Goal: Feedback & Contribution: Contribute content

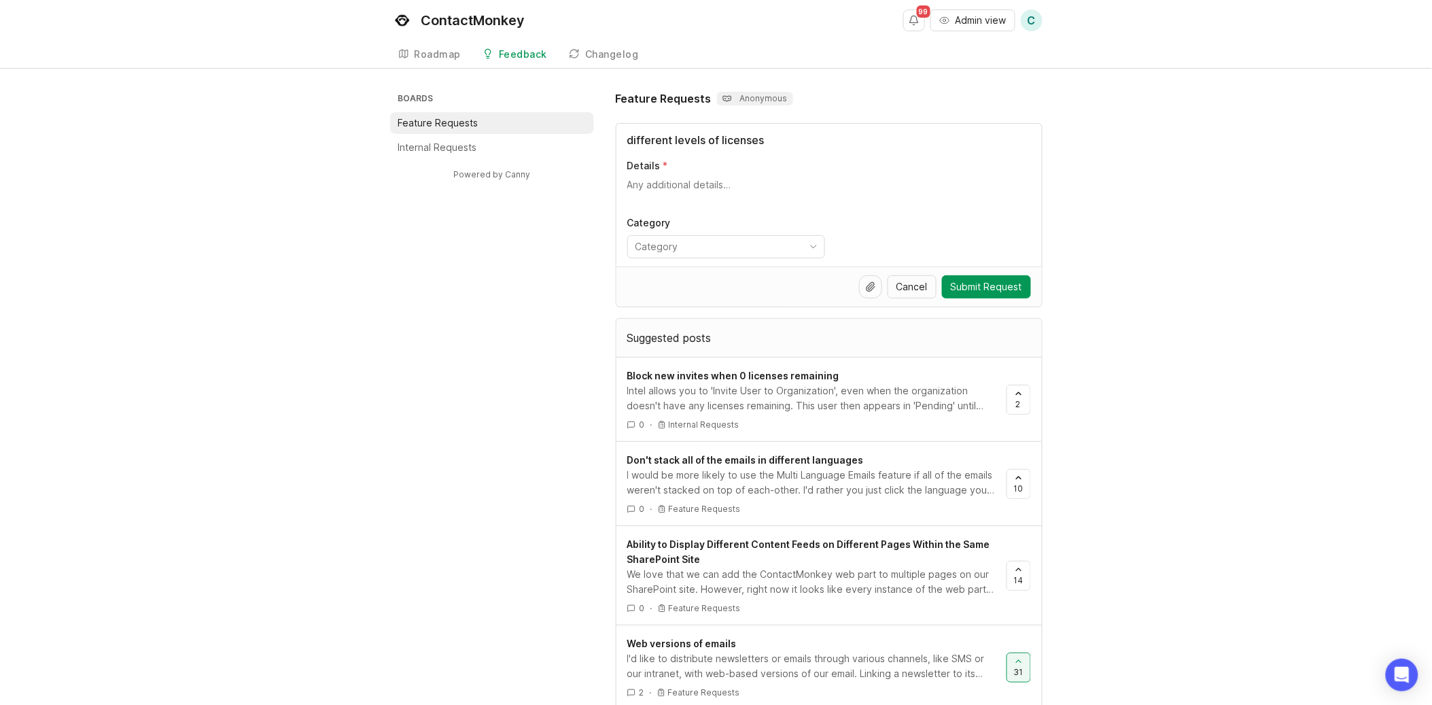
click at [684, 135] on input "different levels of licenses" at bounding box center [829, 140] width 404 height 16
drag, startPoint x: 804, startPoint y: 139, endPoint x: 573, endPoint y: 132, distance: 231.1
click at [573, 132] on div "Boards Feature Requests Internal Requests Powered by Canny Feature Requests Ano…" at bounding box center [716, 673] width 652 height 1167
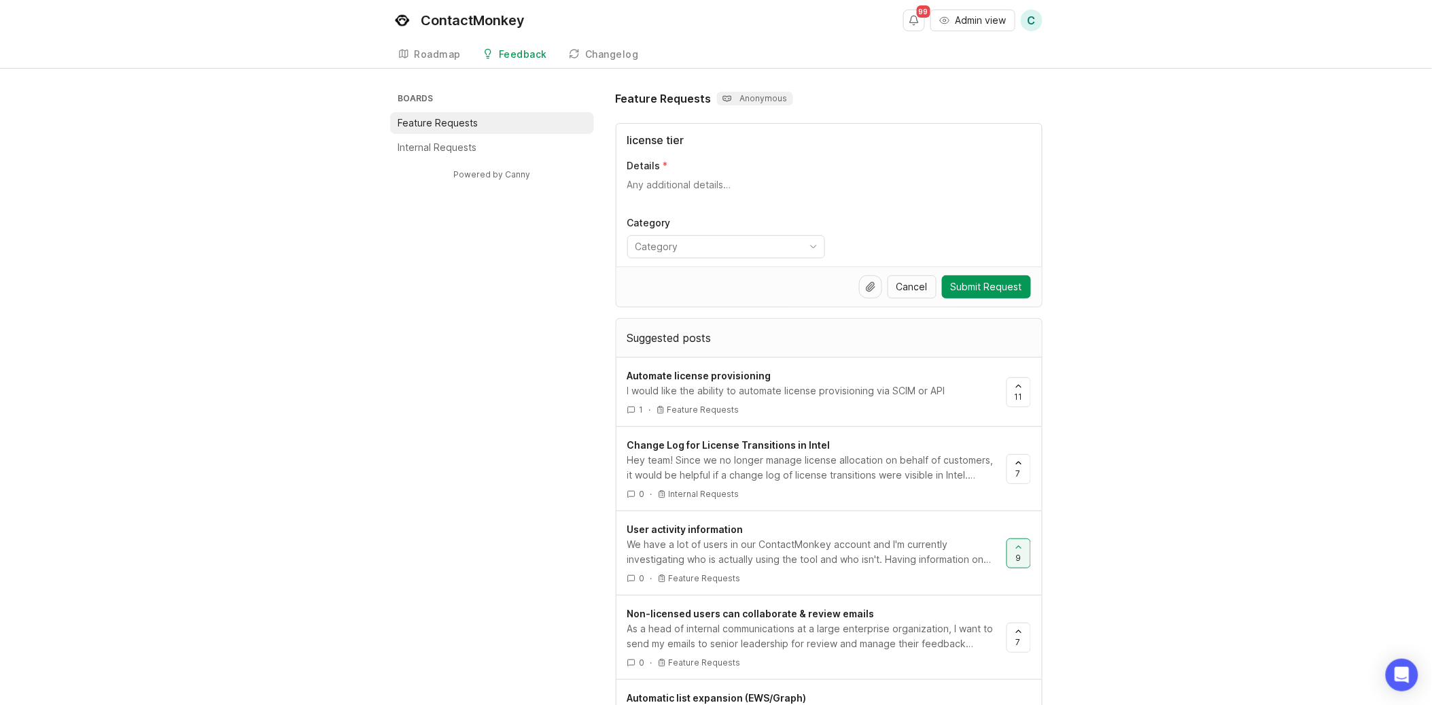
type input "license tier"
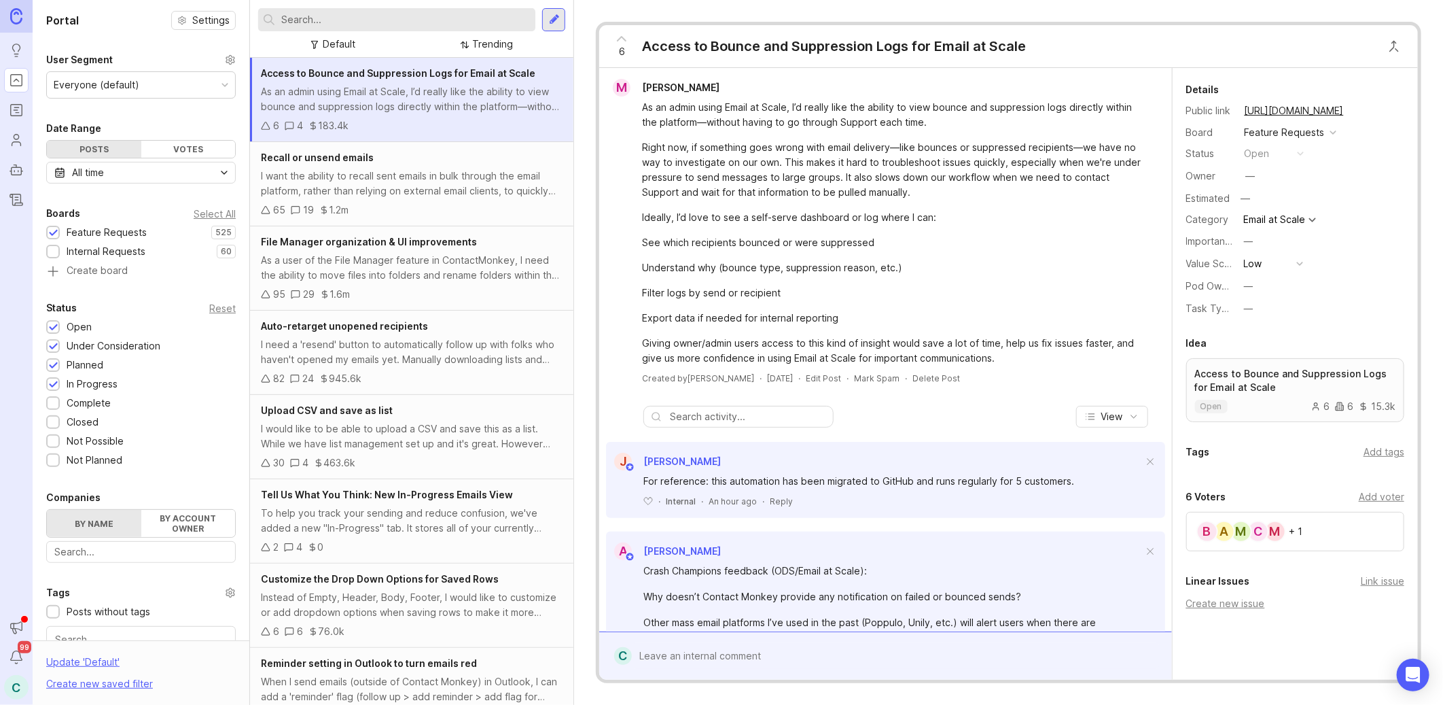
click at [378, 16] on input "text" at bounding box center [405, 19] width 249 height 15
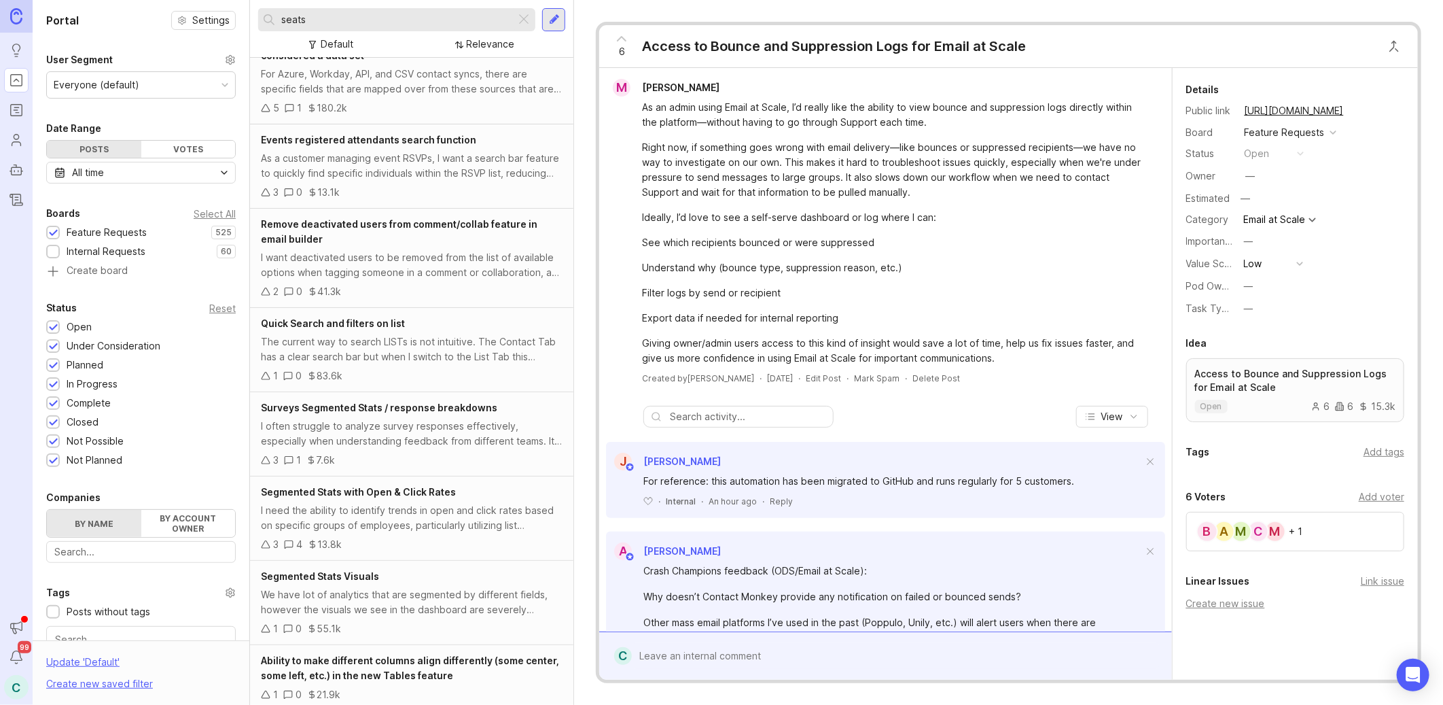
scroll to position [486, 0]
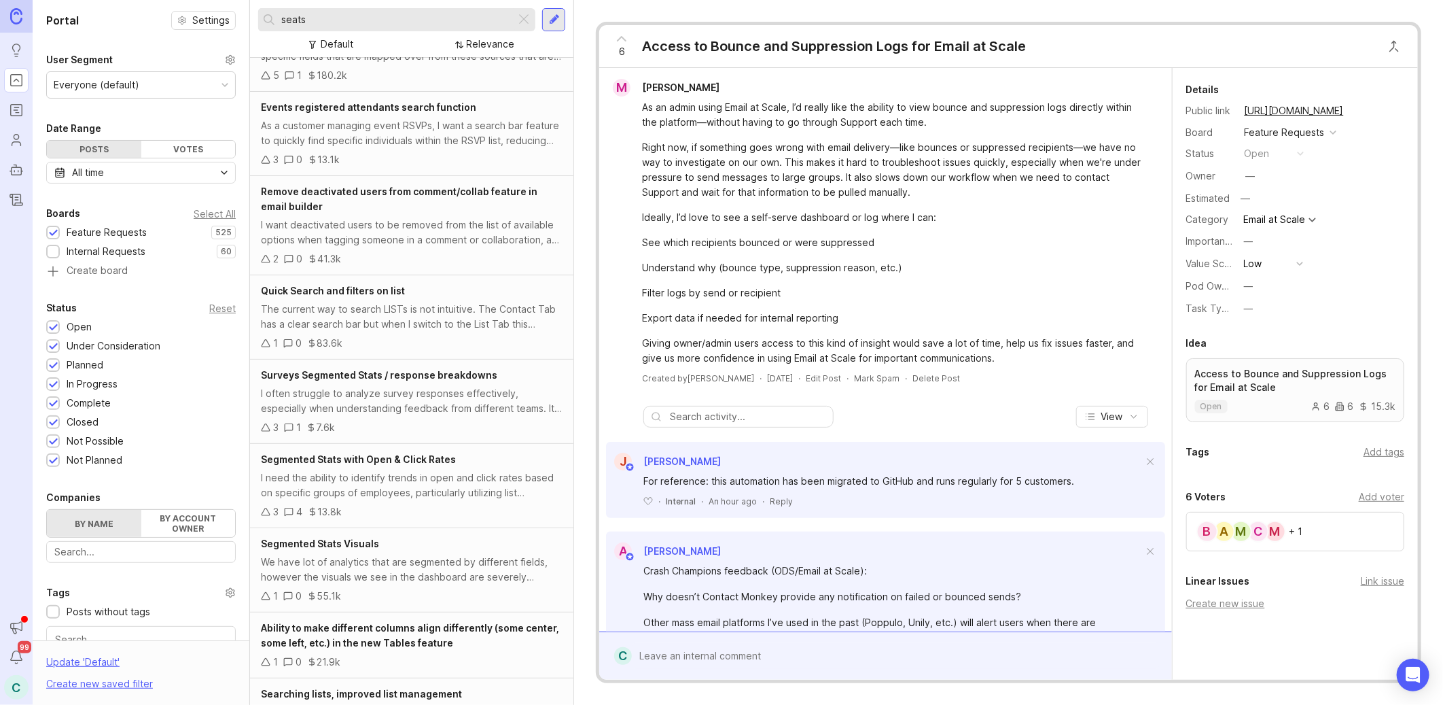
click at [385, 18] on input "seats" at bounding box center [395, 19] width 229 height 15
click at [384, 14] on input "seats" at bounding box center [395, 19] width 229 height 15
click at [383, 18] on input "seats" at bounding box center [395, 19] width 229 height 15
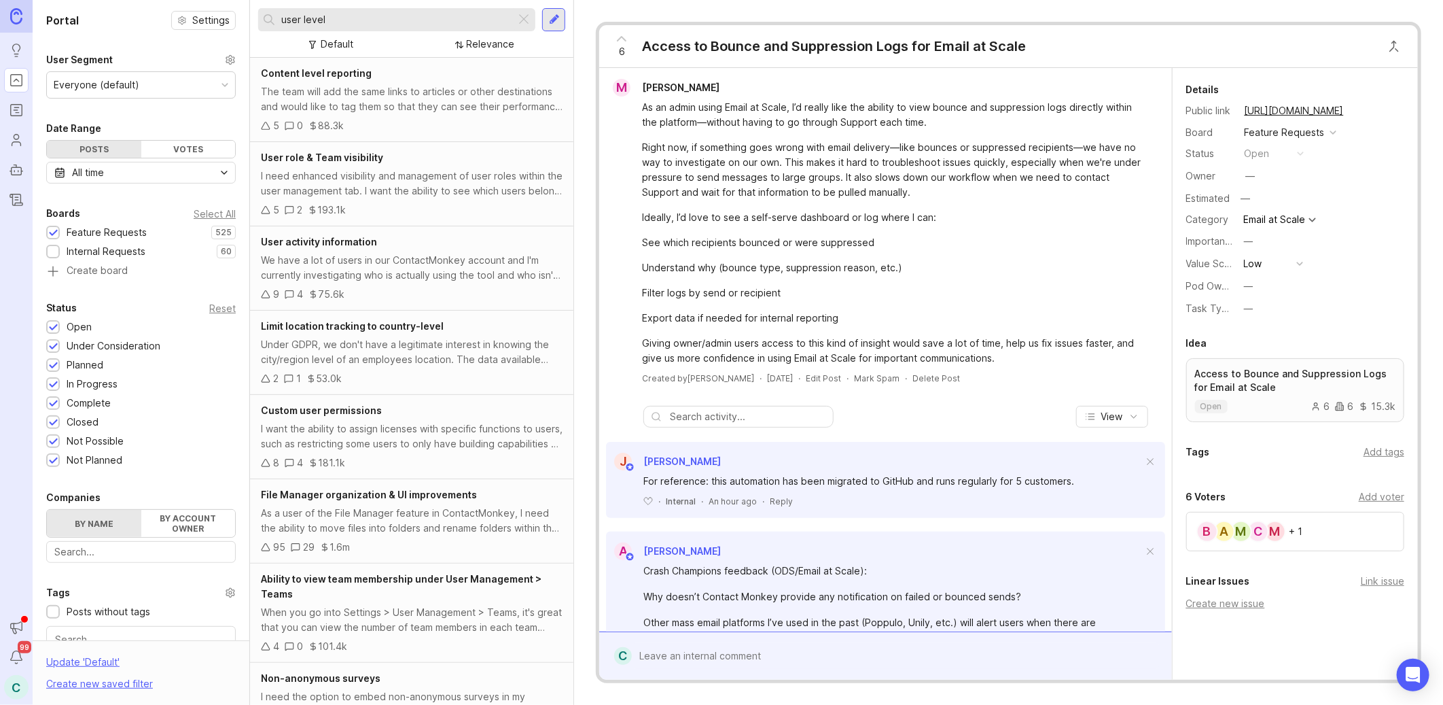
type input "user level"
click at [484, 448] on div "I want the ability to assign licenses with specific functions to users, such as…" at bounding box center [412, 436] width 302 height 30
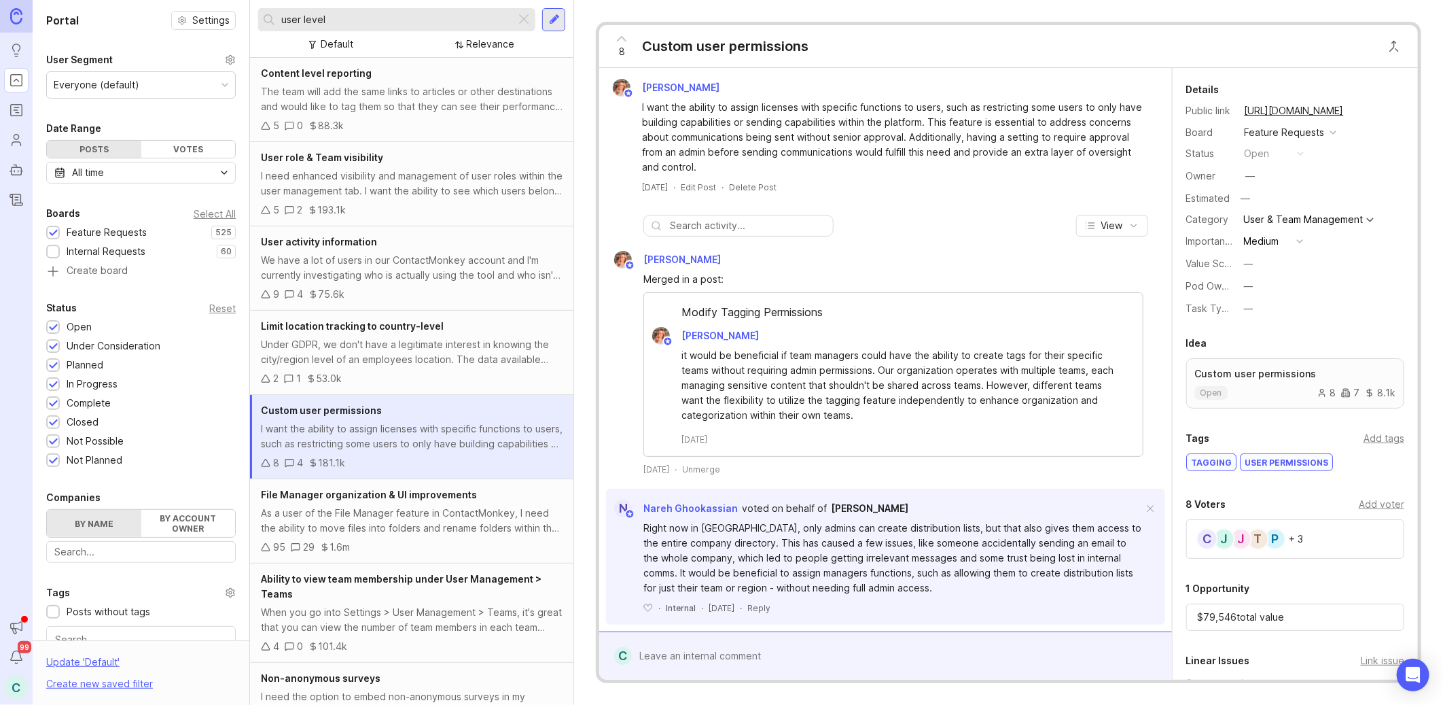
click at [555, 19] on div at bounding box center [554, 20] width 11 height 12
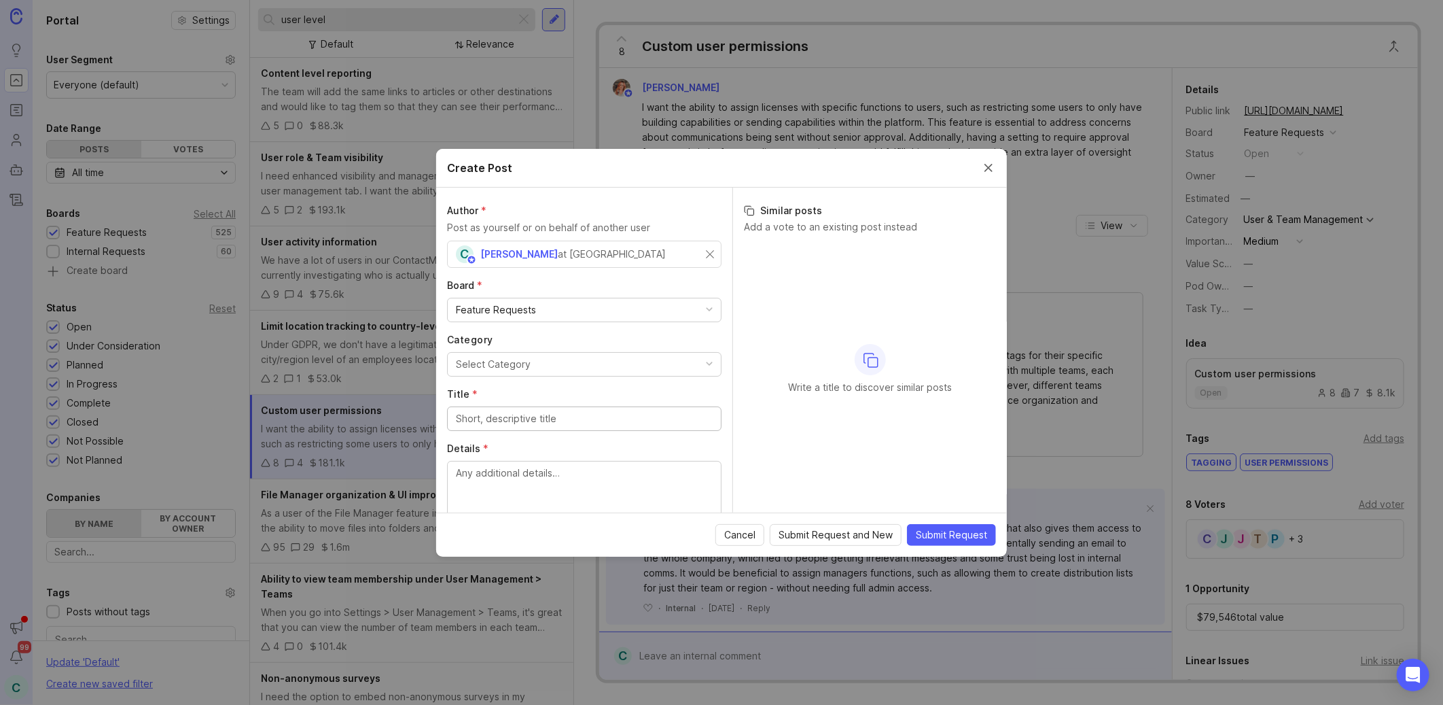
click at [575, 370] on button "Select Category" at bounding box center [584, 364] width 274 height 24
type input "[PERSON_NAME]"
click at [644, 200] on div "Author * Post as yourself or on behalf of another user [PERSON_NAME] Board * Fe…" at bounding box center [584, 350] width 296 height 325
click at [667, 257] on div "C [PERSON_NAME] at [GEOGRAPHIC_DATA]" at bounding box center [581, 254] width 250 height 18
type input "[PERSON_NAME]"
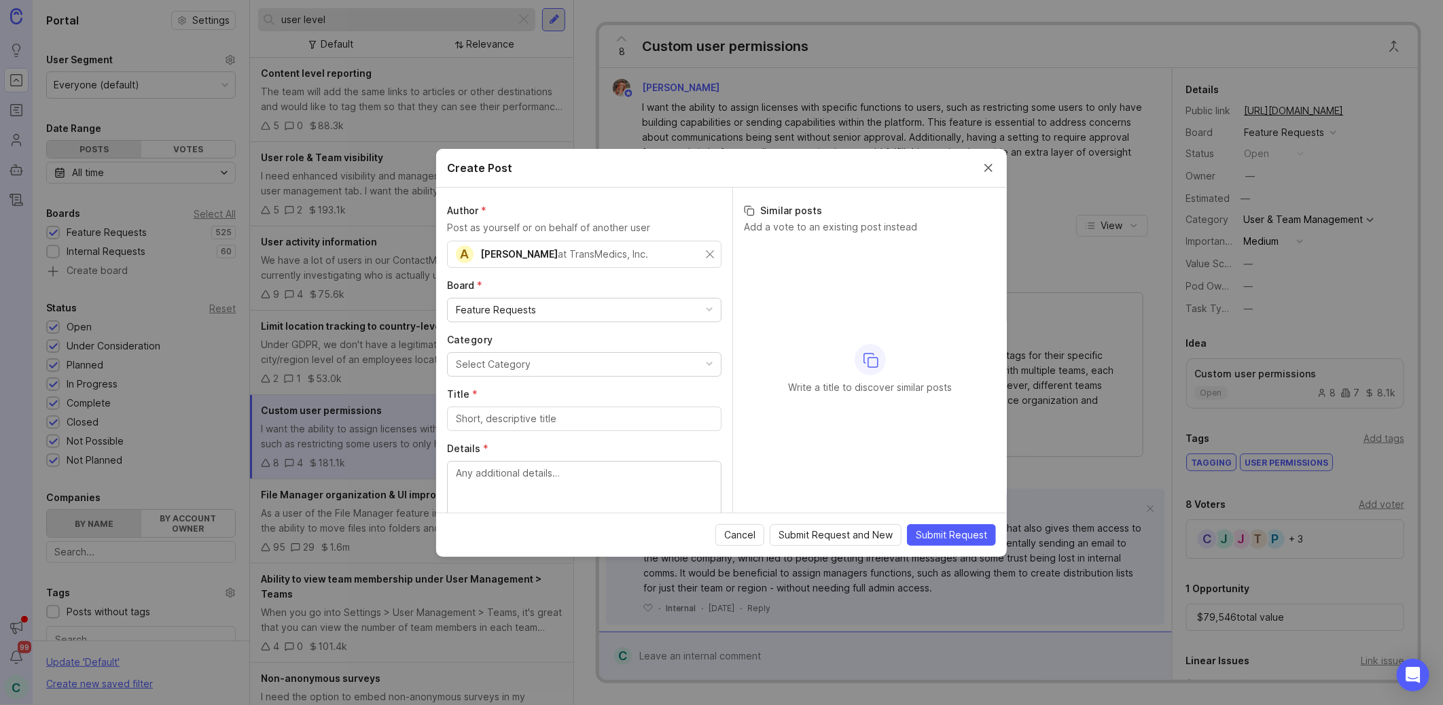
click at [589, 366] on button "Select Category" at bounding box center [584, 364] width 274 height 24
click at [583, 415] on input "Title *" at bounding box center [584, 418] width 257 height 15
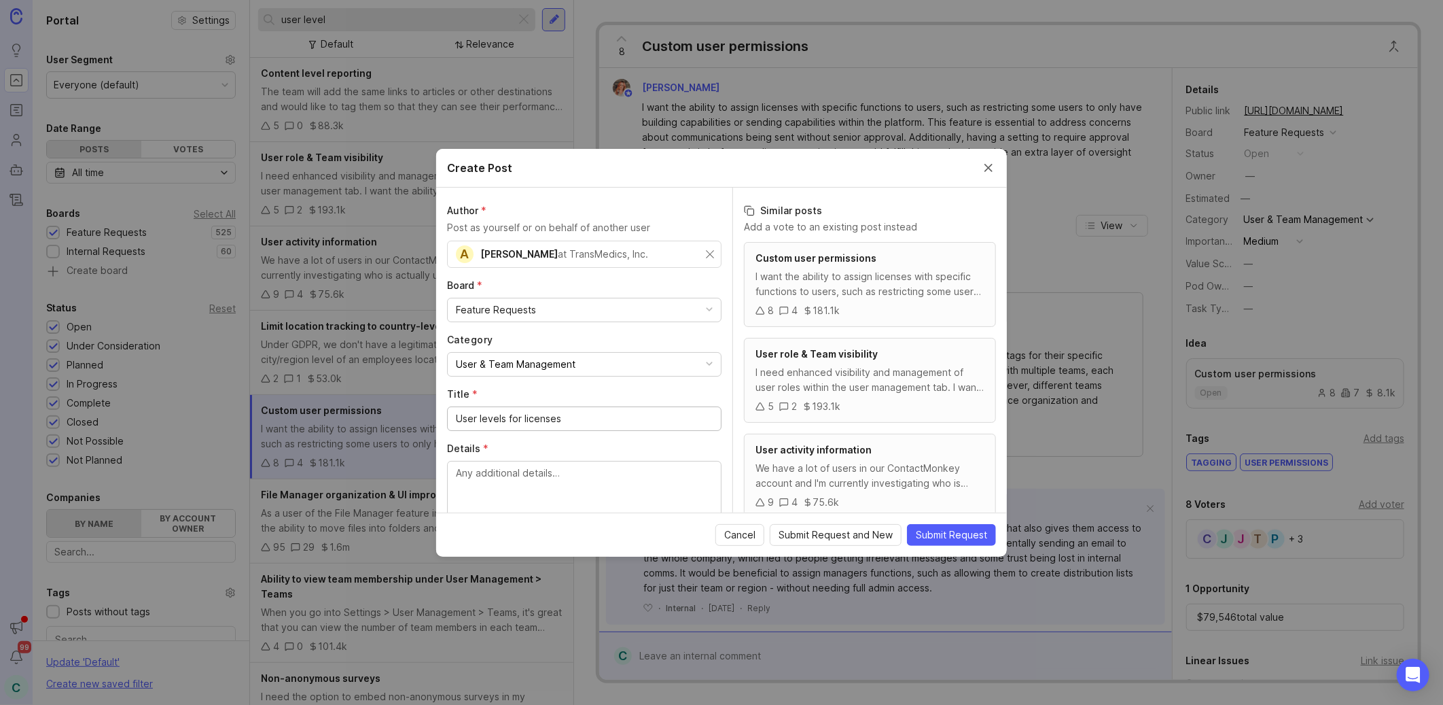
type input "User levels for licenses"
click at [736, 528] on span "Cancel" at bounding box center [739, 535] width 31 height 14
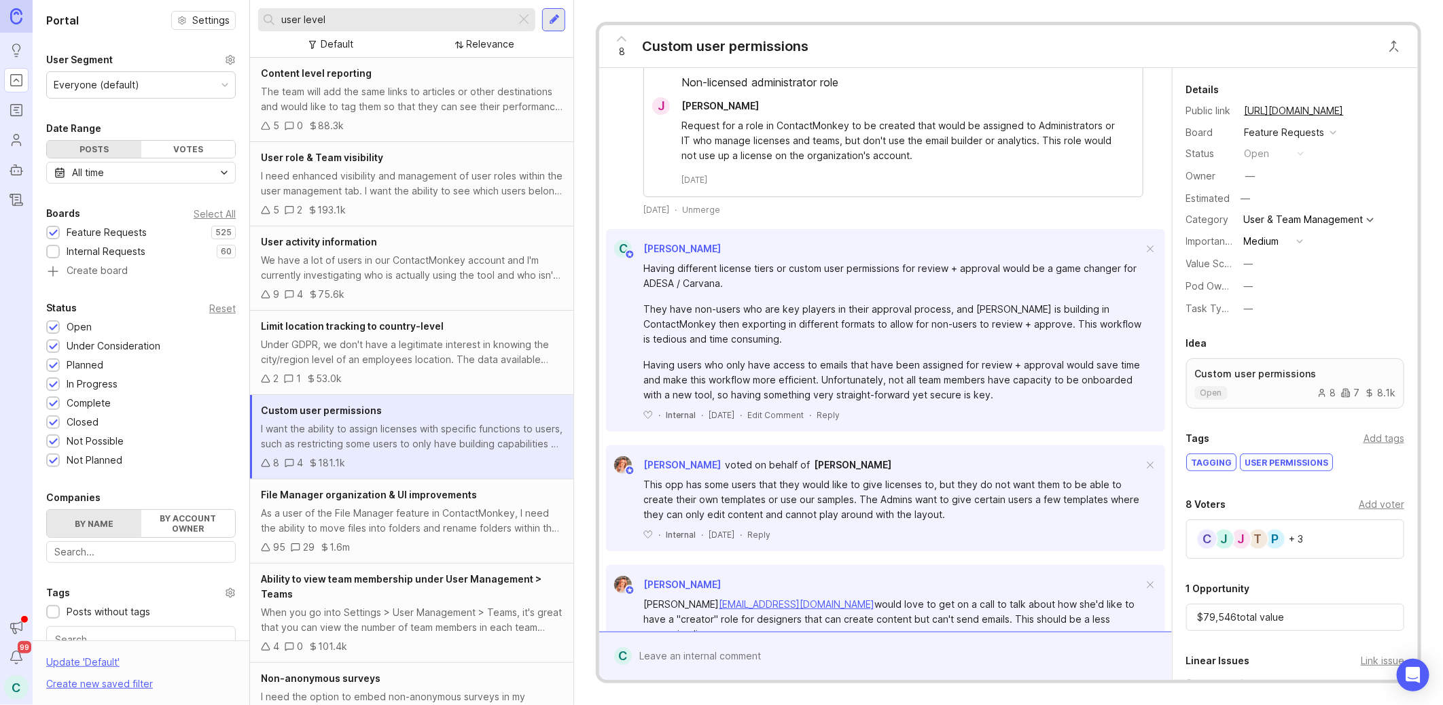
scroll to position [662, 0]
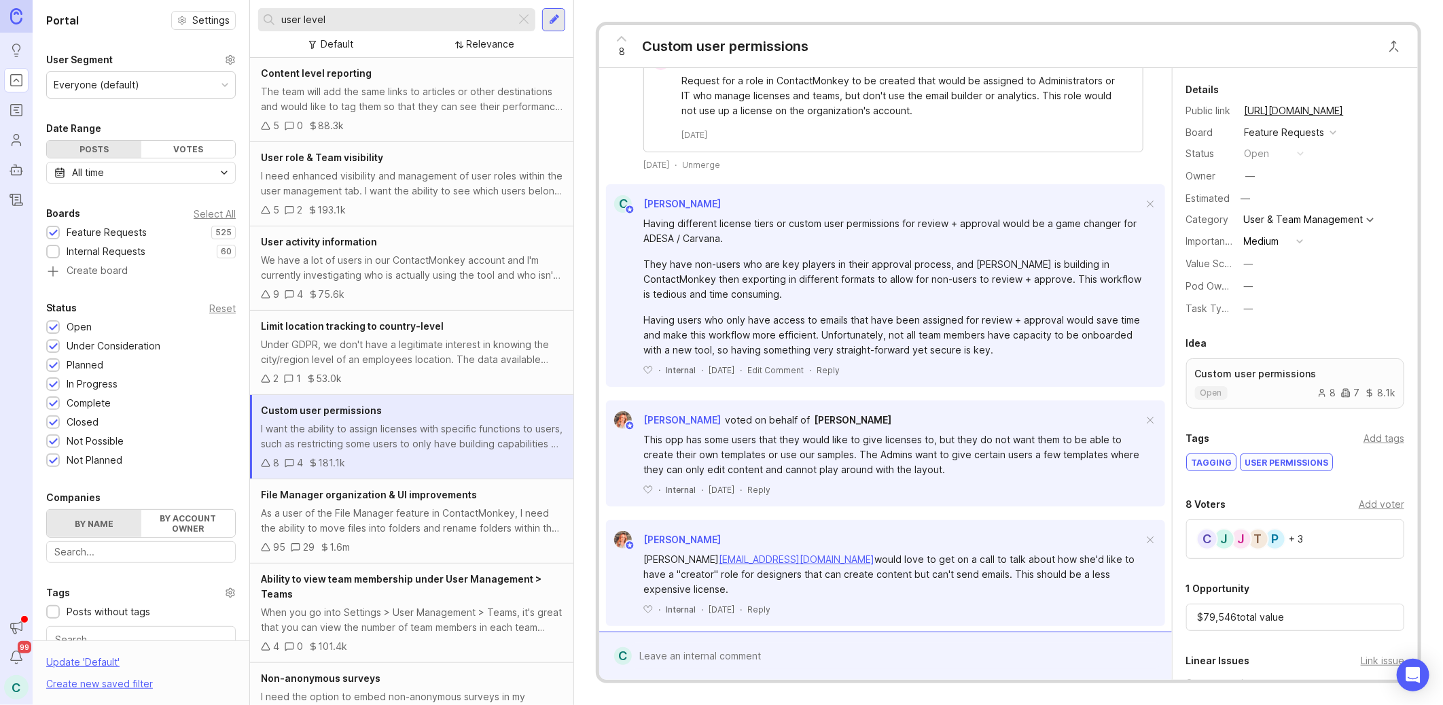
click at [745, 658] on div at bounding box center [896, 656] width 528 height 26
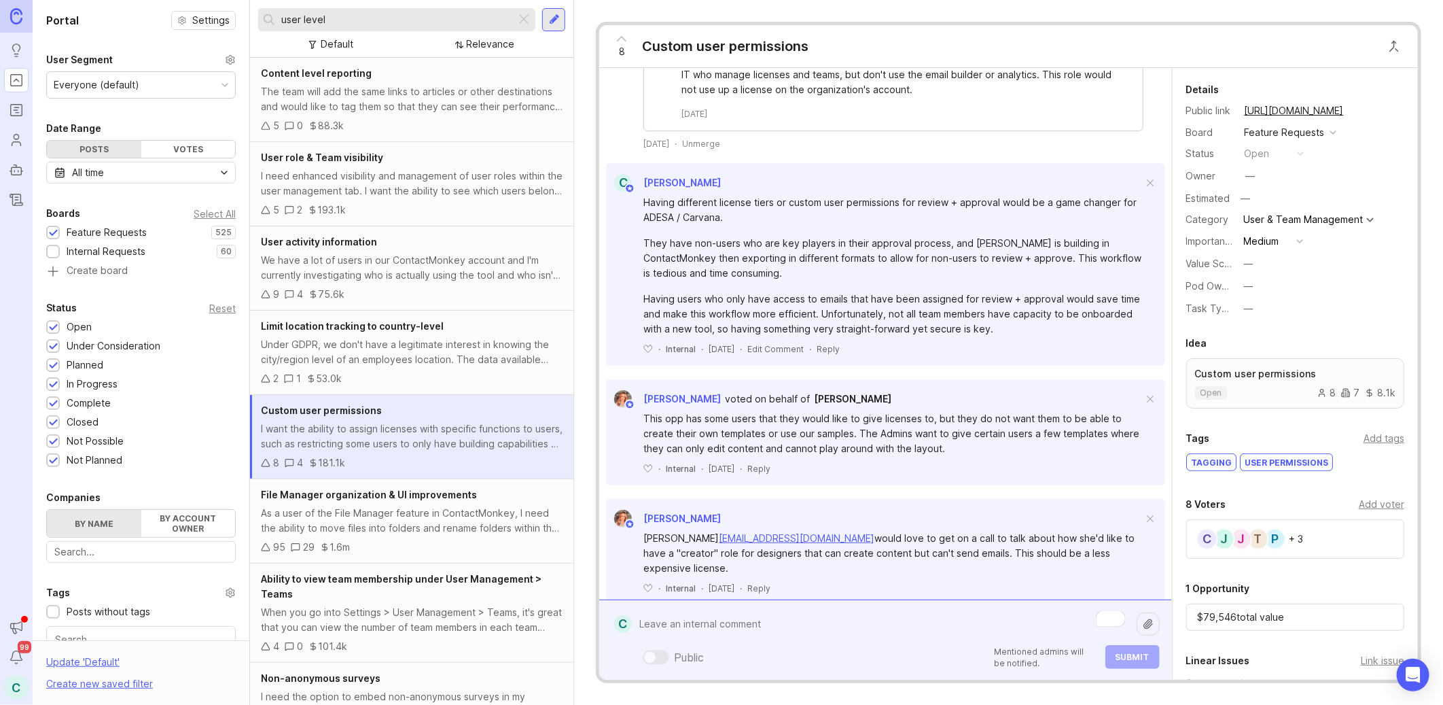
scroll to position [694, 0]
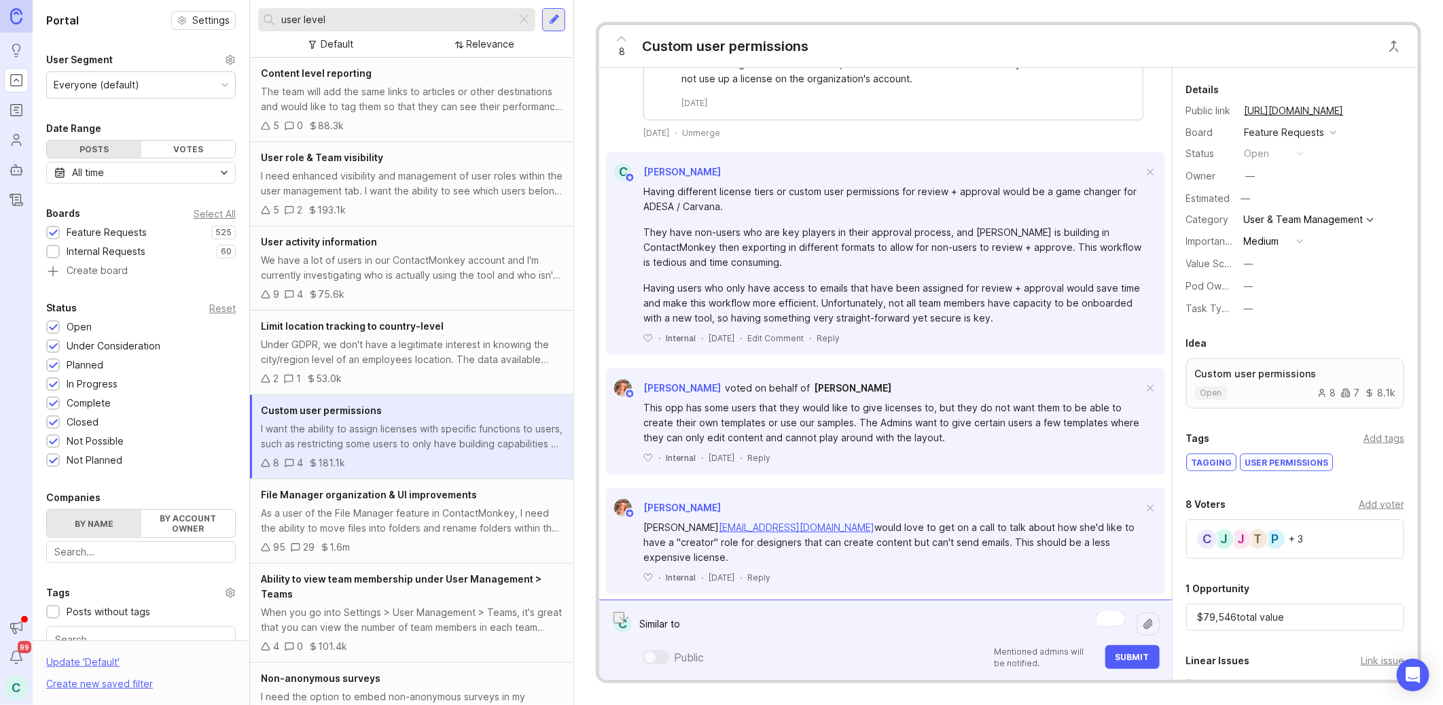
type textarea "a"
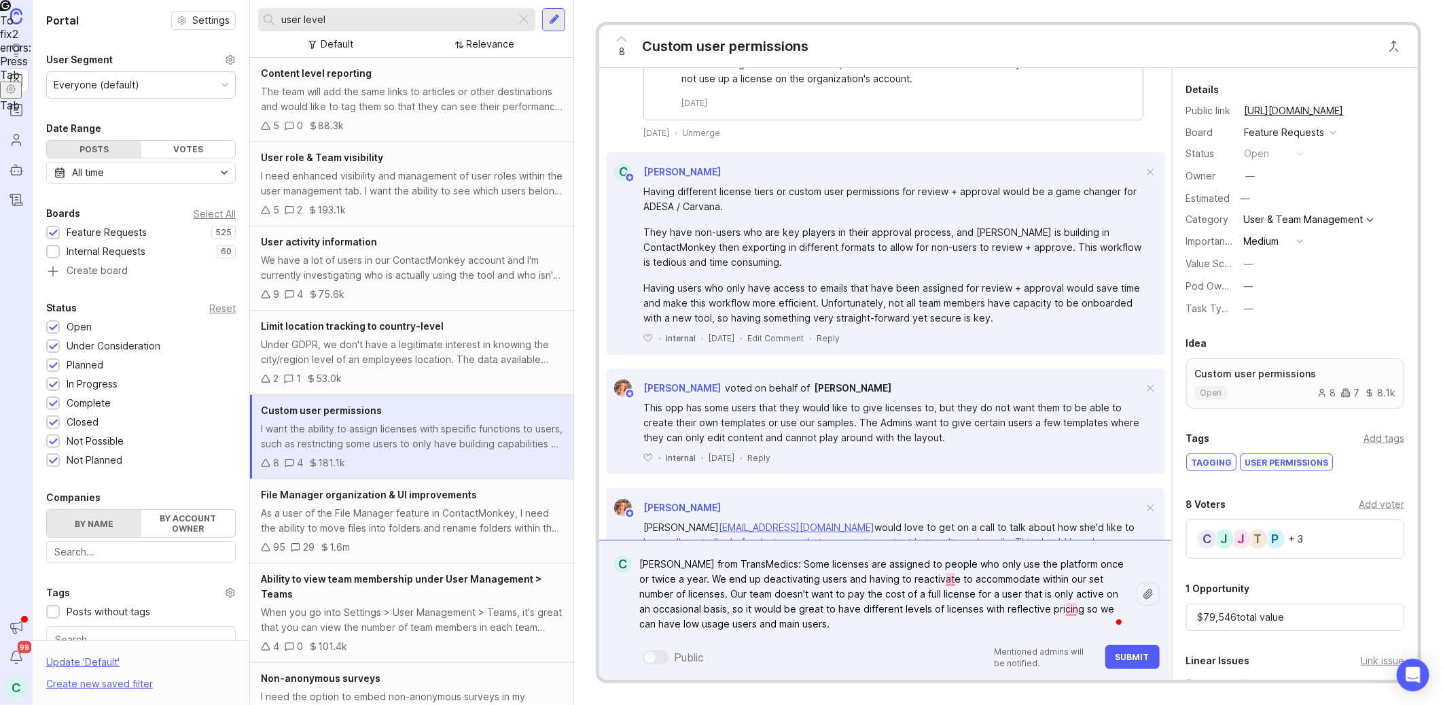
type textarea "[PERSON_NAME] from TransMedics: Some licenses are assigned to people who only u…"
click at [1152, 660] on button "Submit" at bounding box center [1132, 657] width 54 height 24
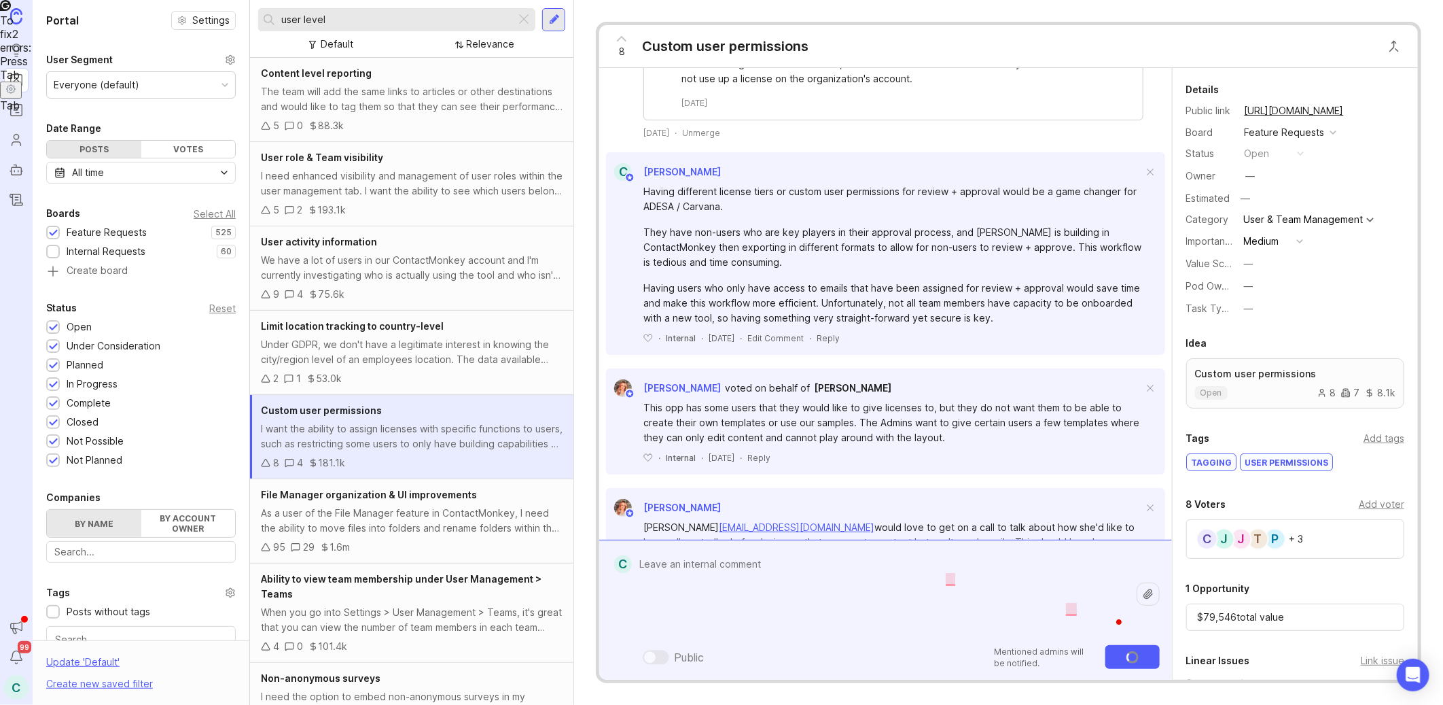
scroll to position [811, 0]
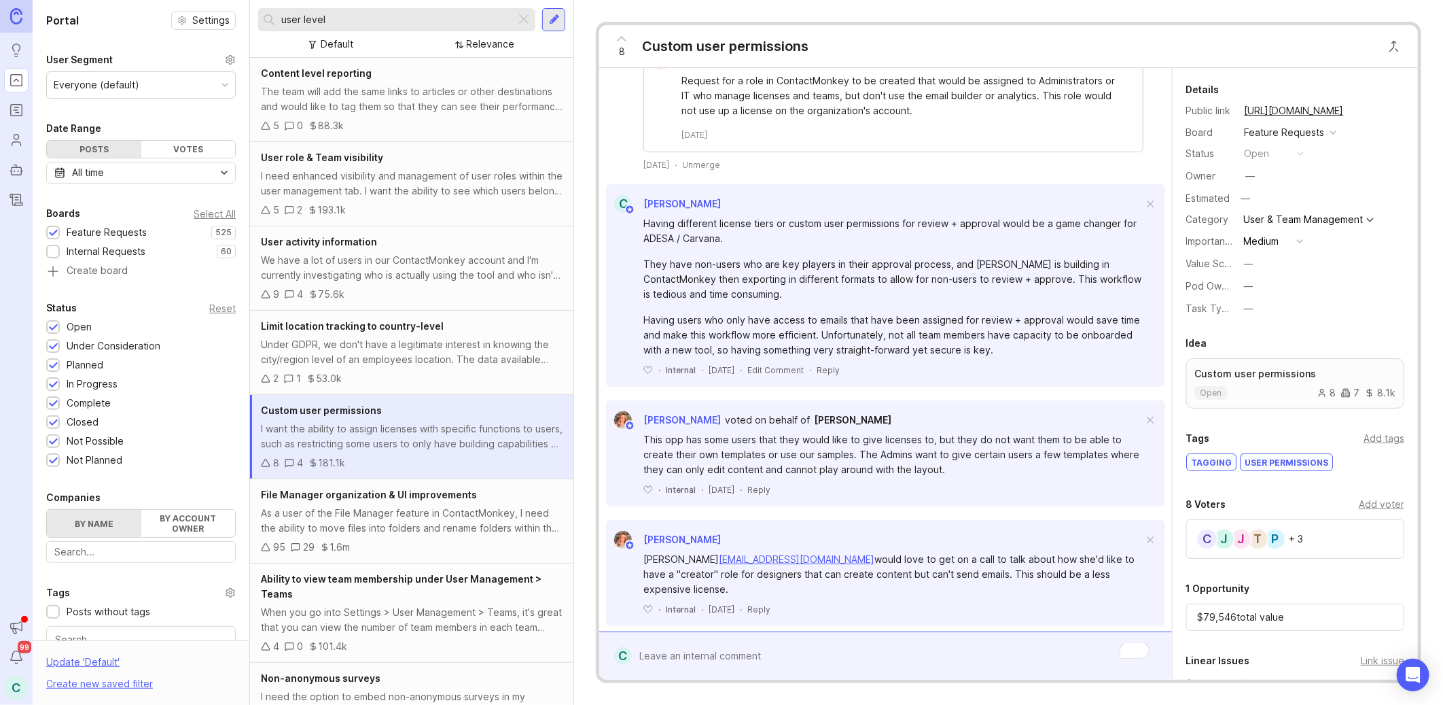
click at [1364, 501] on div "Add voter" at bounding box center [1382, 504] width 46 height 15
click at [1363, 531] on input "[PERSON_NAME]" at bounding box center [1295, 532] width 200 height 15
drag, startPoint x: 1363, startPoint y: 531, endPoint x: 1384, endPoint y: 537, distance: 21.9
click at [1384, 537] on input "[PERSON_NAME]" at bounding box center [1295, 532] width 200 height 15
type input "[PERSON_NAME]"
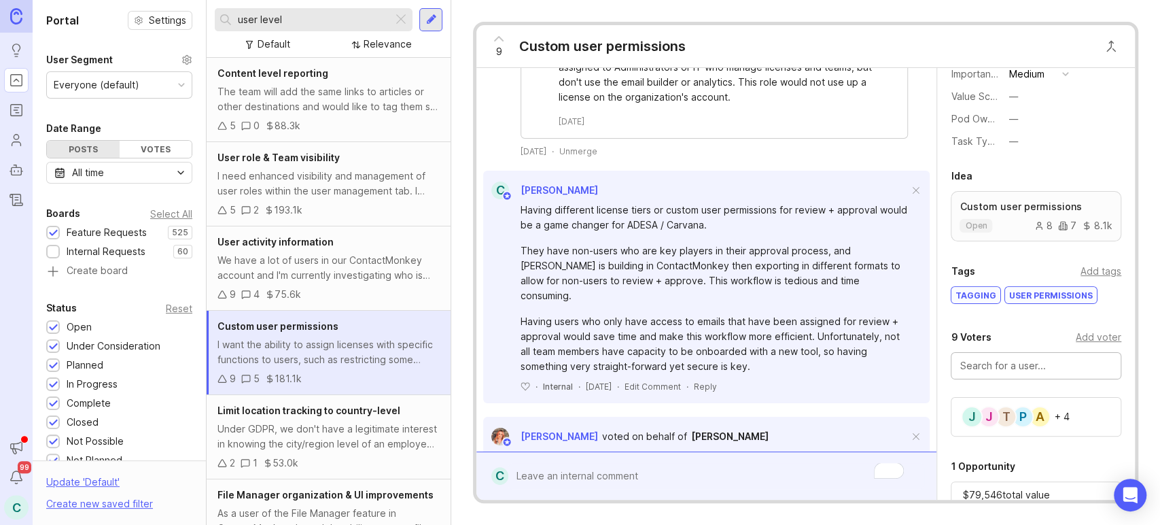
scroll to position [885, 0]
